Goal: Transaction & Acquisition: Book appointment/travel/reservation

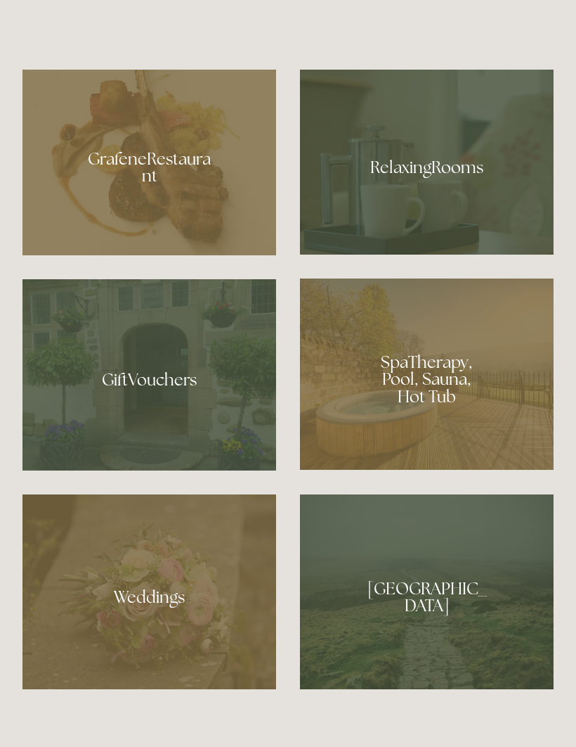
scroll to position [1047, 0]
click at [444, 450] on div at bounding box center [427, 373] width 254 height 191
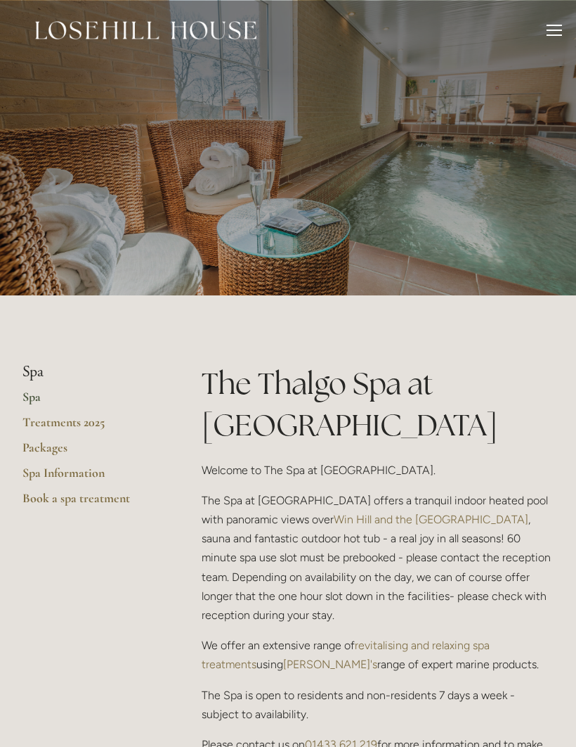
click at [550, 30] on div at bounding box center [554, 30] width 15 height 1
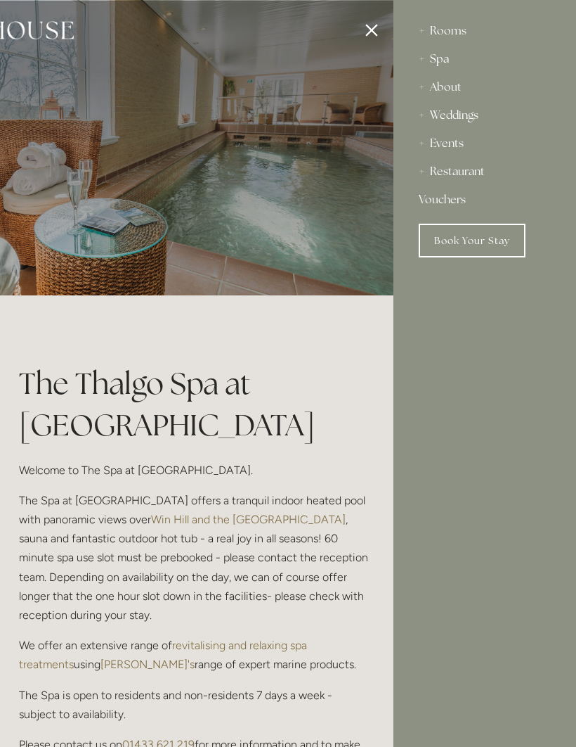
click at [451, 35] on div "Rooms" at bounding box center [485, 31] width 132 height 28
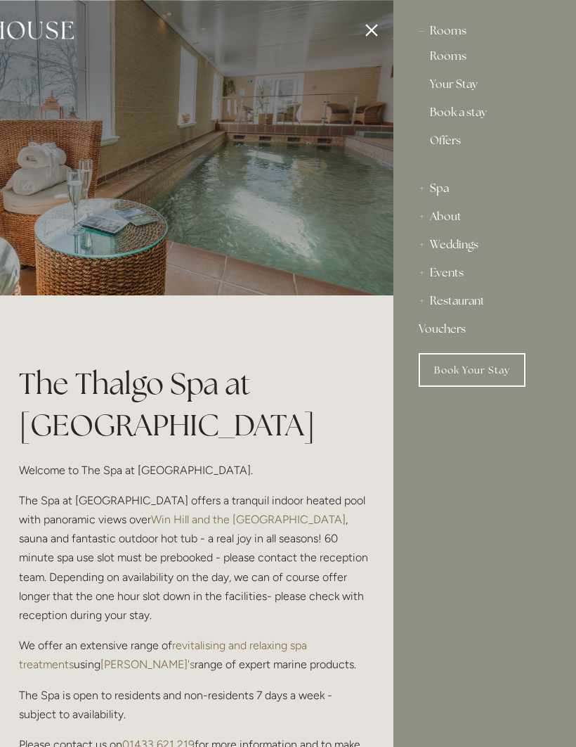
click at [454, 65] on link "Rooms" at bounding box center [485, 59] width 110 height 17
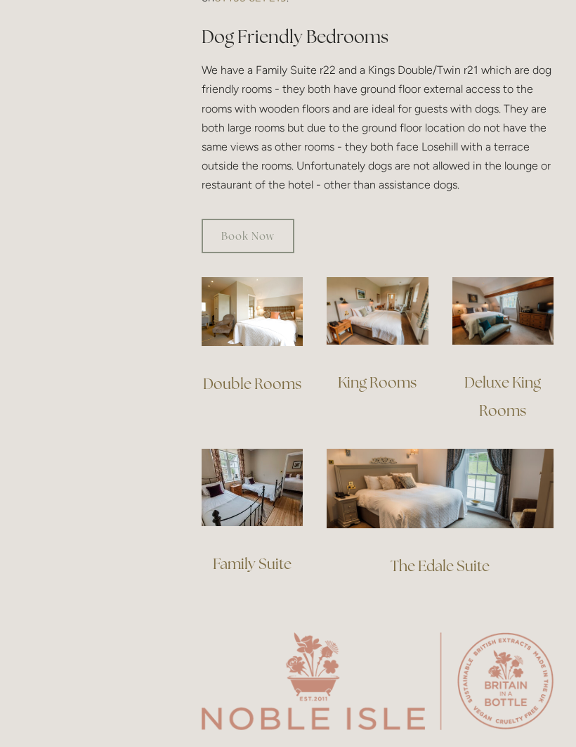
scroll to position [872, 0]
click at [517, 373] on link "Deluxe King Rooms" at bounding box center [504, 396] width 79 height 47
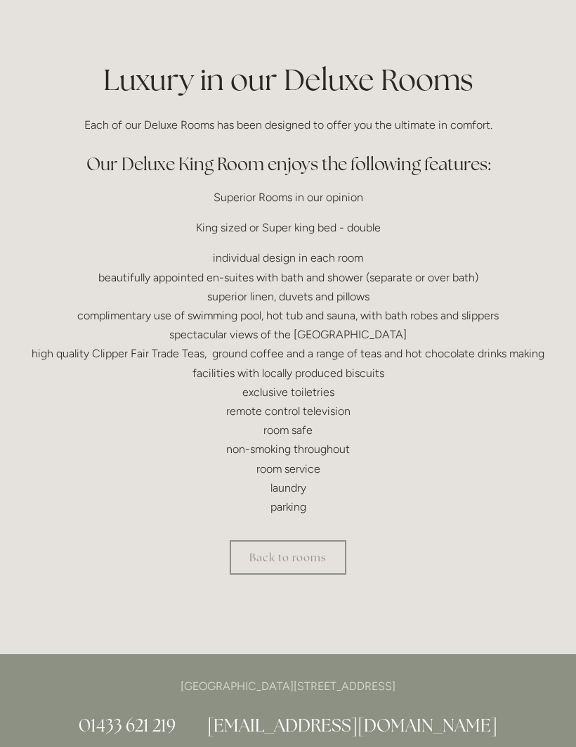
scroll to position [333, 0]
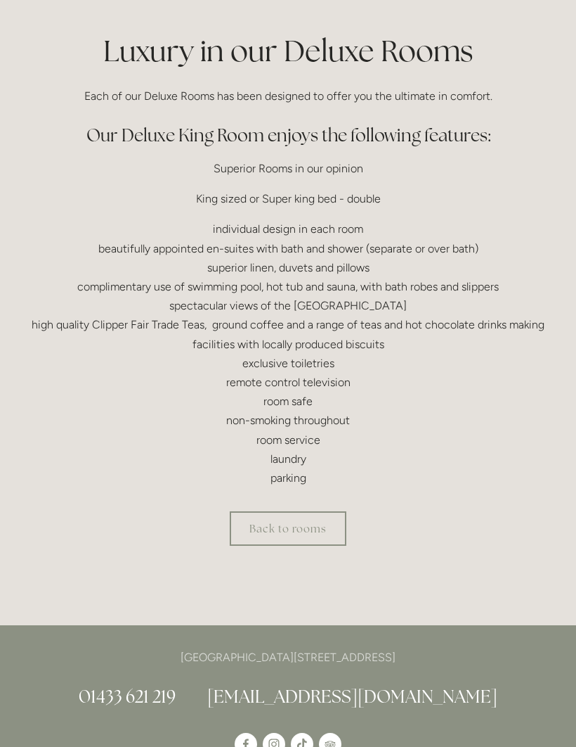
click at [318, 524] on link "Back to rooms" at bounding box center [288, 528] width 117 height 34
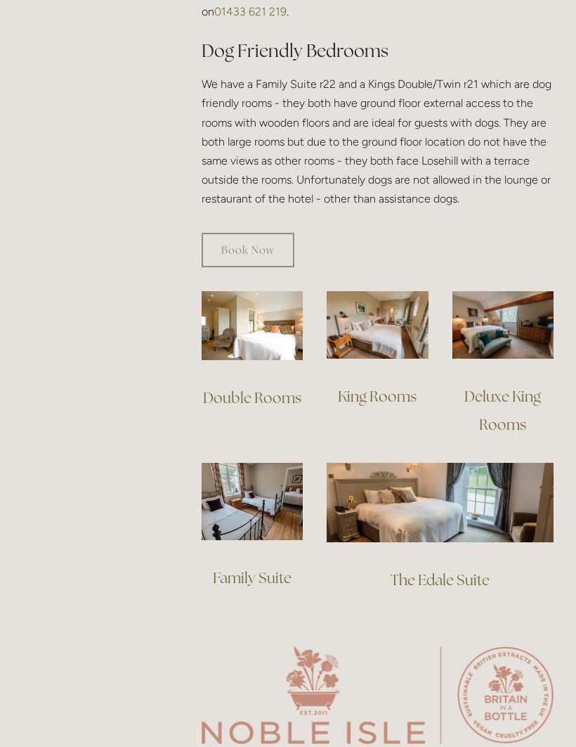
scroll to position [858, 0]
click at [455, 570] on link "The Edale Suite" at bounding box center [440, 579] width 99 height 19
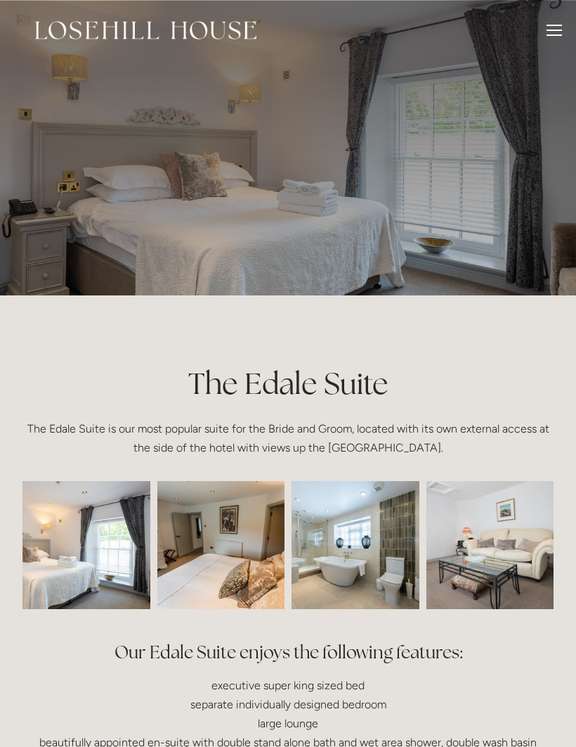
click at [552, 39] on div at bounding box center [554, 32] width 15 height 15
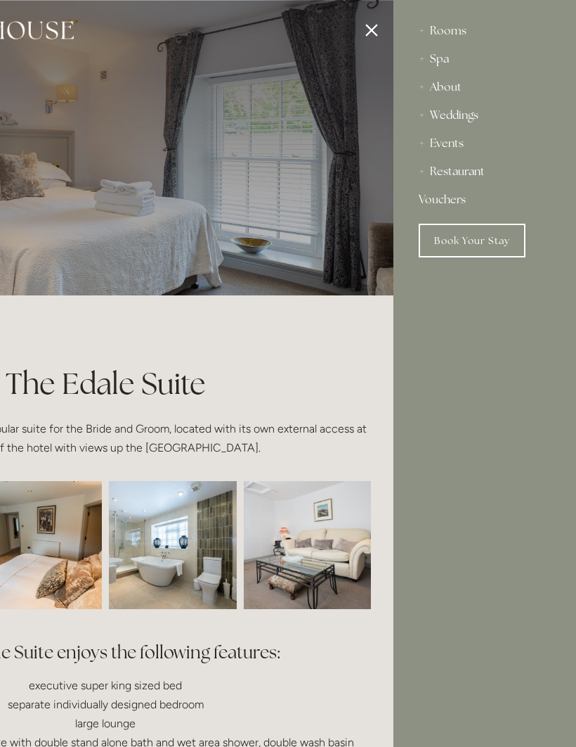
click at [473, 241] on link "Book Your Stay" at bounding box center [472, 241] width 107 height 34
